Goal: Navigation & Orientation: Find specific page/section

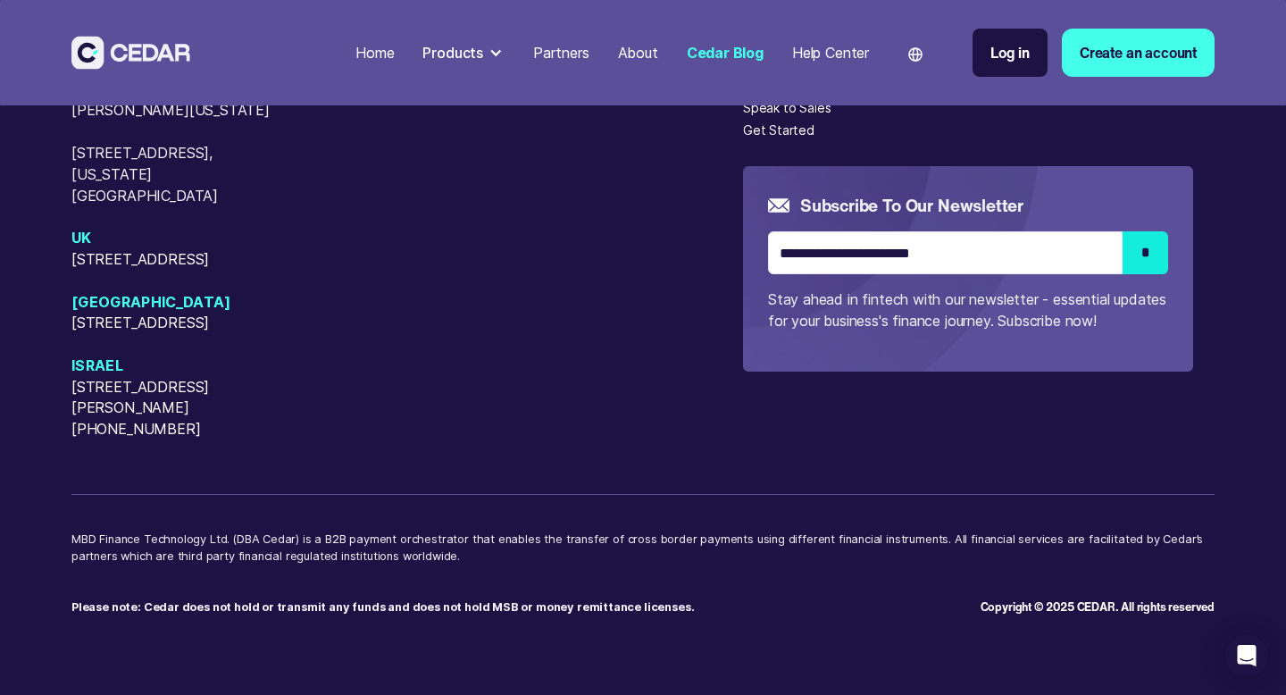
scroll to position [2895, 0]
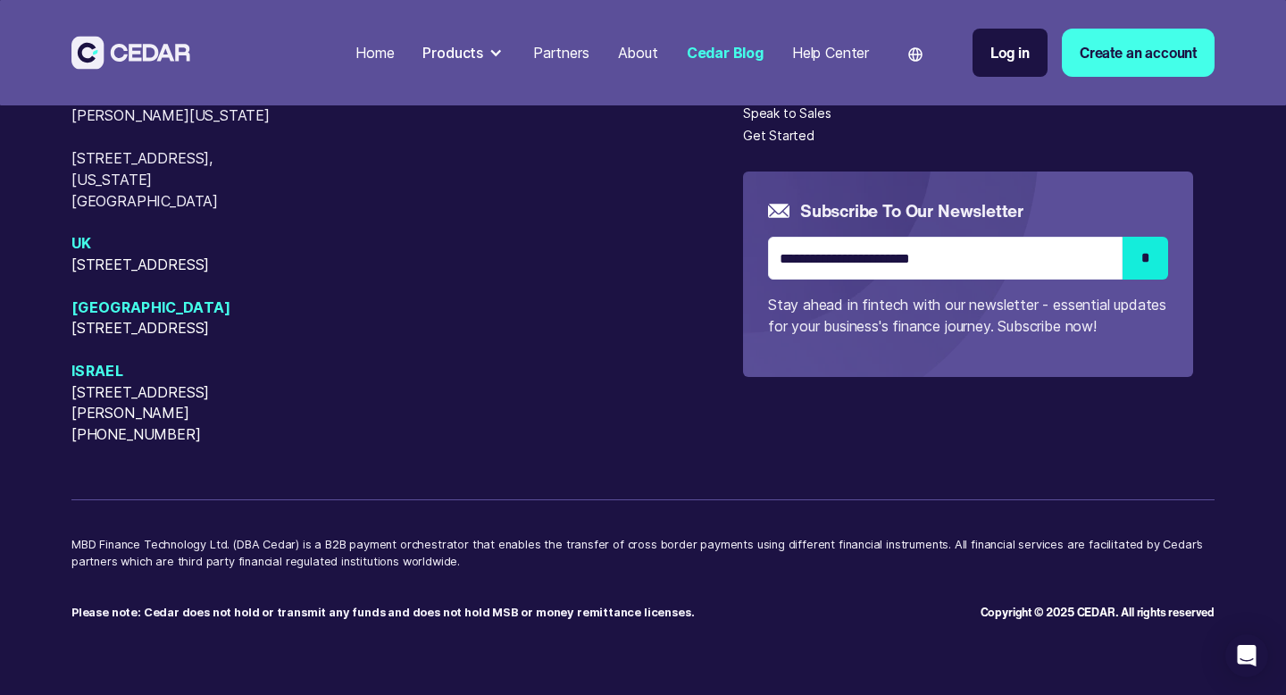
click at [374, 59] on div "Home" at bounding box center [374, 52] width 38 height 21
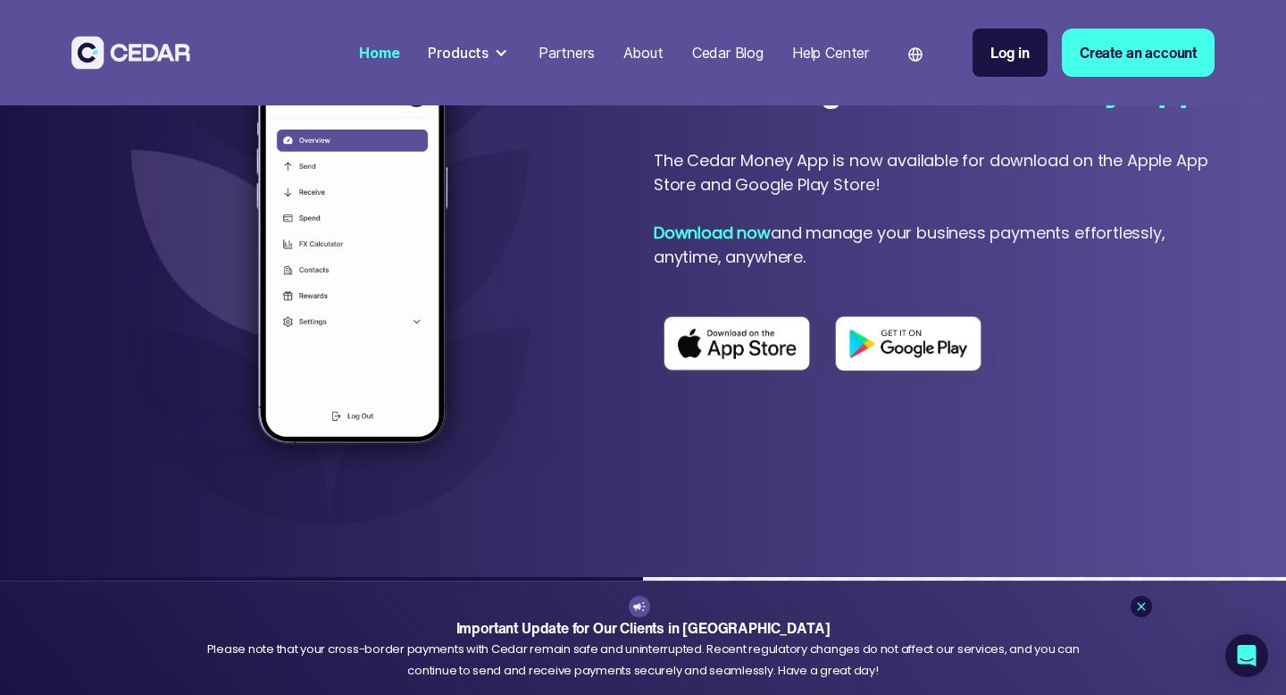
scroll to position [650, 0]
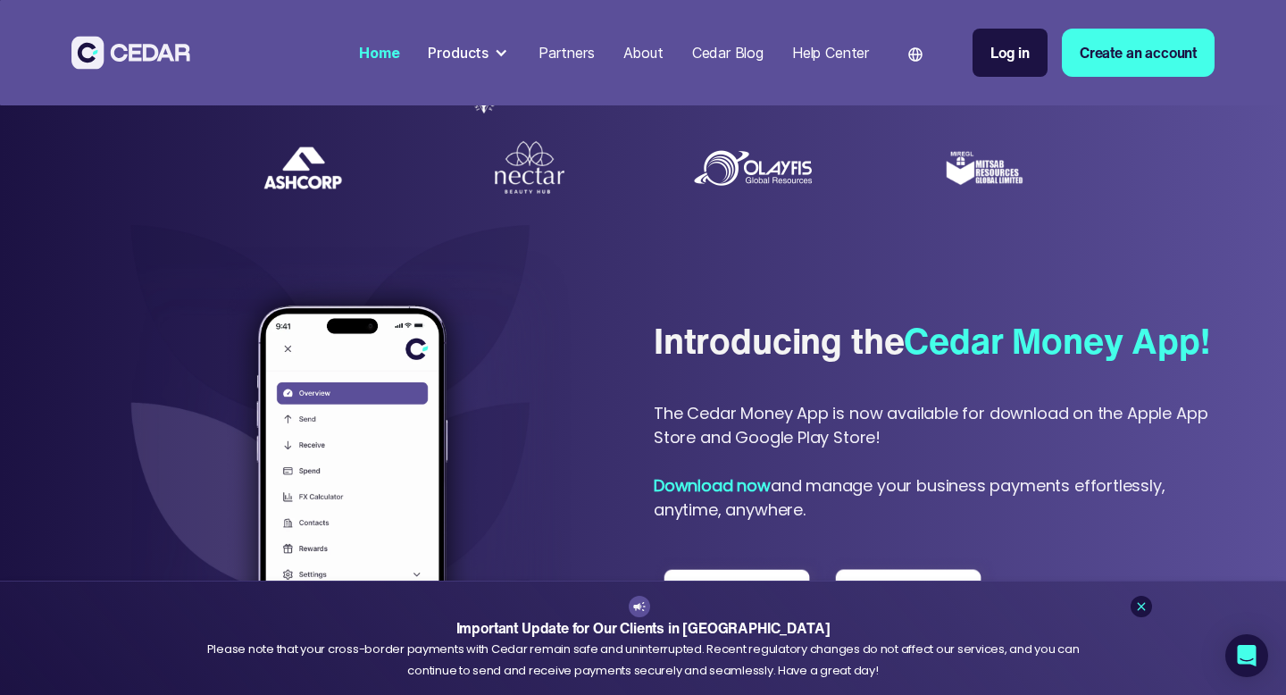
click at [821, 49] on div "Help Center" at bounding box center [830, 52] width 77 height 21
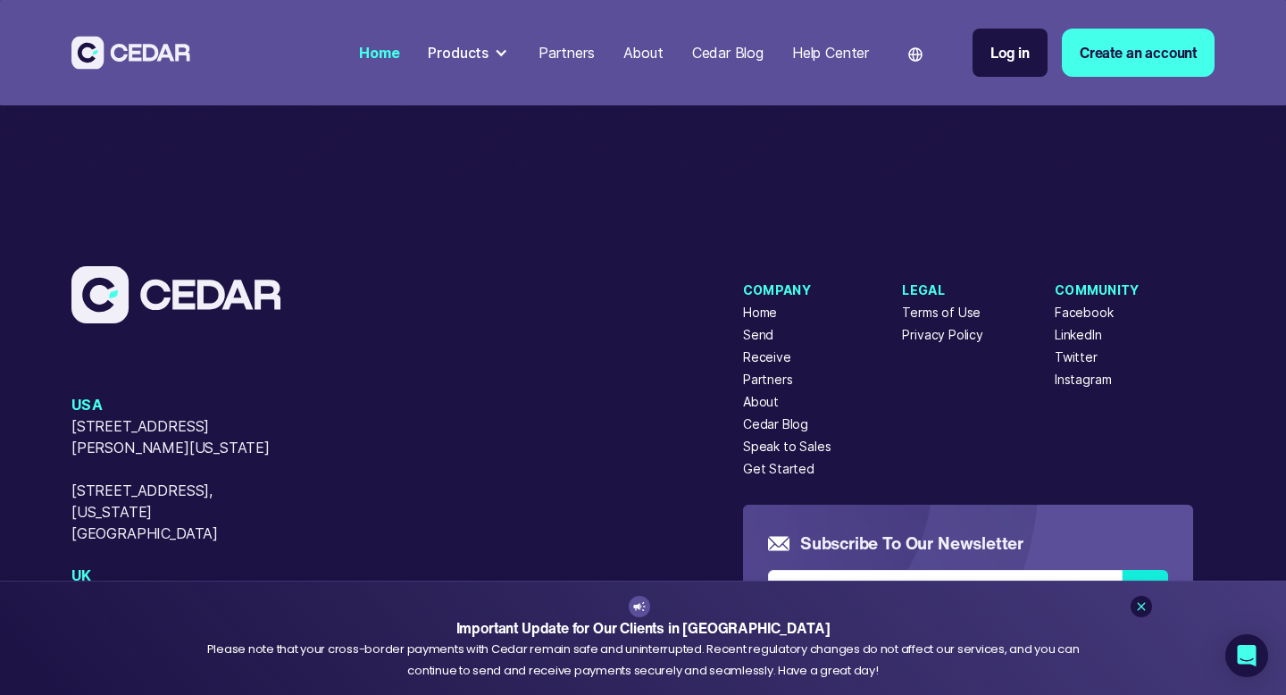
scroll to position [7295, 0]
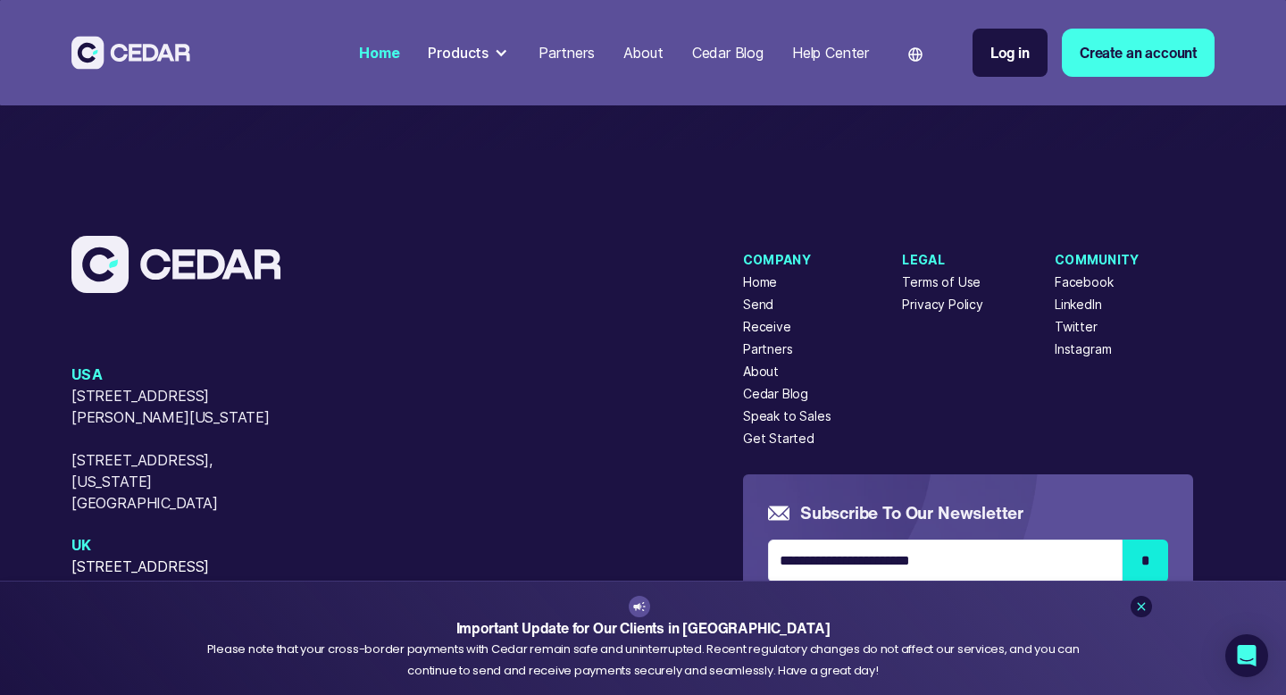
click at [777, 447] on div "Get Started" at bounding box center [778, 438] width 71 height 19
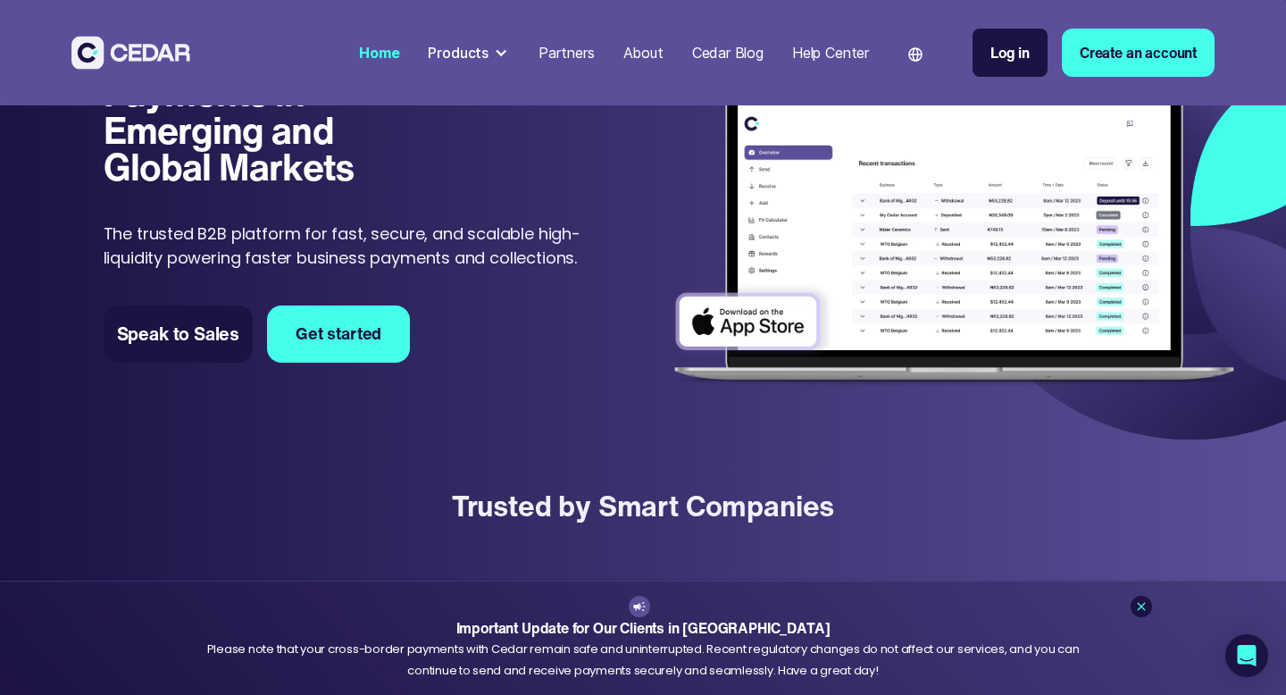
scroll to position [0, 0]
